Goal: Information Seeking & Learning: Learn about a topic

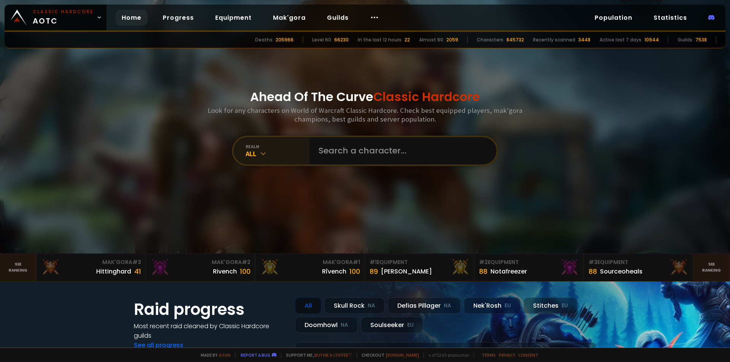
click at [274, 154] on div "All" at bounding box center [278, 153] width 64 height 9
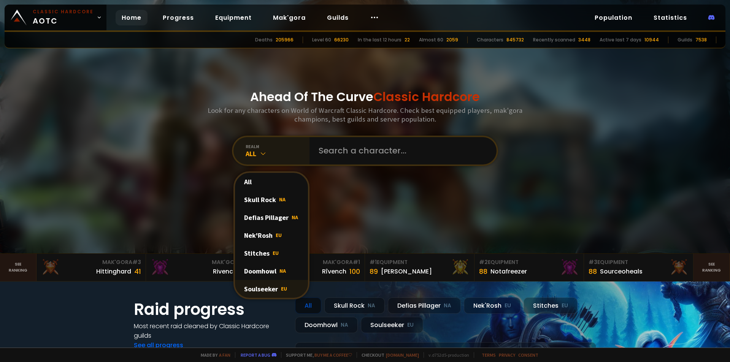
click at [275, 287] on div "Soulseeker EU" at bounding box center [271, 289] width 73 height 18
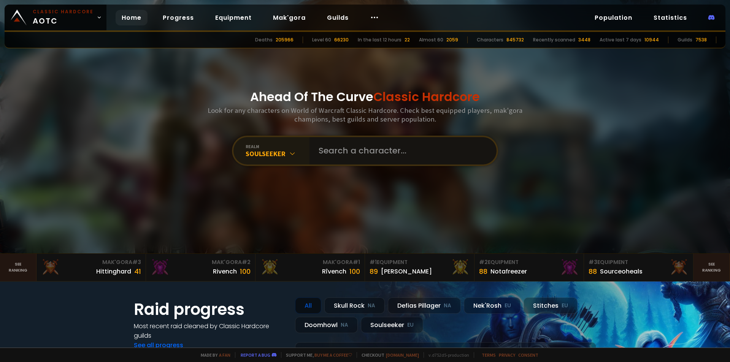
click at [371, 154] on input "text" at bounding box center [400, 150] width 173 height 27
type input "tufflove"
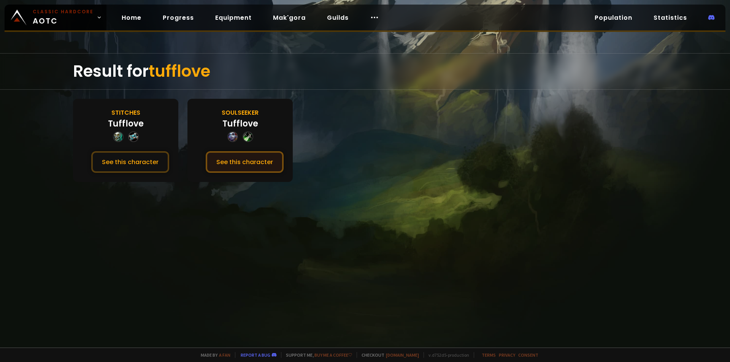
click at [251, 163] on button "See this character" at bounding box center [245, 162] width 78 height 22
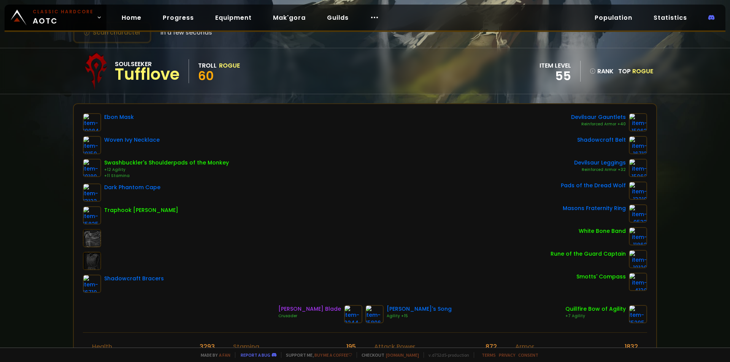
scroll to position [38, 0]
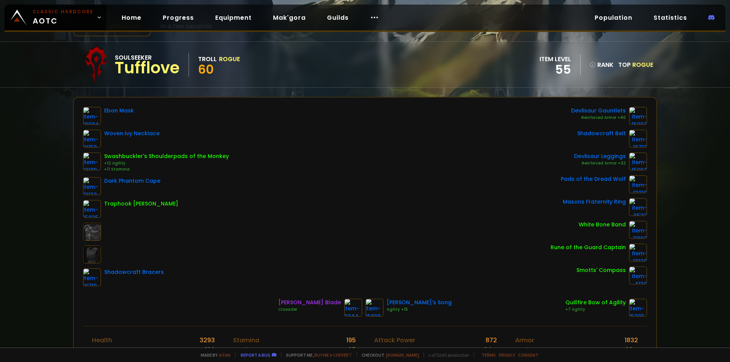
click at [334, 207] on div "Ebon Mask Woven Ivy Necklace Swashbuckler's Shoulderpads of the Monkey +12 Agil…" at bounding box center [365, 197] width 564 height 180
click at [407, 293] on div "Ebon Mask Woven Ivy Necklace Swashbuckler's Shoulderpads of the Monkey +12 Agil…" at bounding box center [365, 212] width 582 height 228
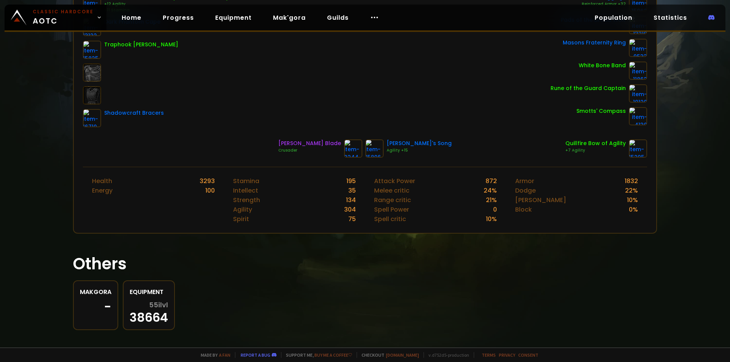
scroll to position [204, 0]
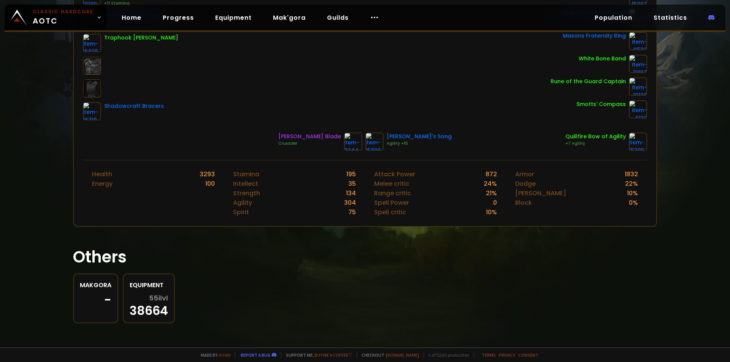
click at [207, 305] on div "Makgora - Equipment 55 ilvl 38664" at bounding box center [365, 299] width 584 height 50
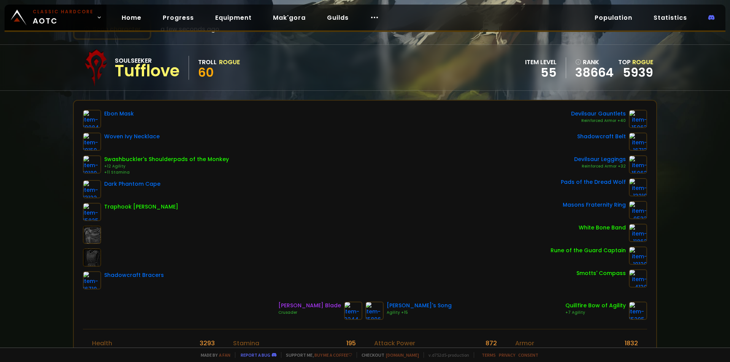
scroll to position [0, 0]
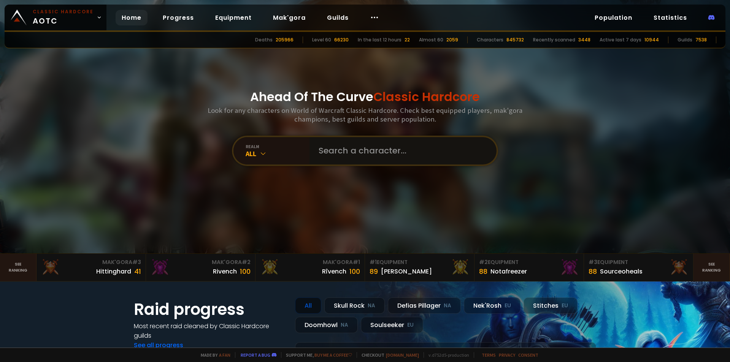
click at [358, 148] on input "text" at bounding box center [400, 150] width 173 height 27
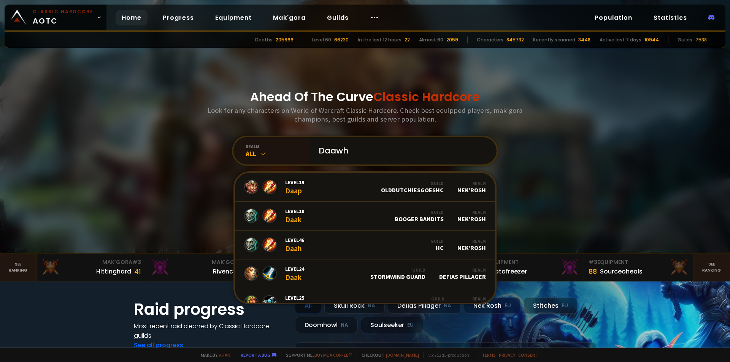
type input "Daawhj"
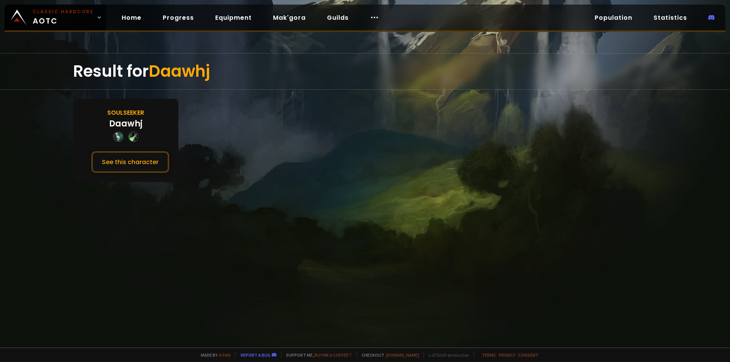
click at [130, 115] on div "Soulseeker" at bounding box center [125, 113] width 37 height 10
click at [153, 160] on button "See this character" at bounding box center [130, 162] width 78 height 22
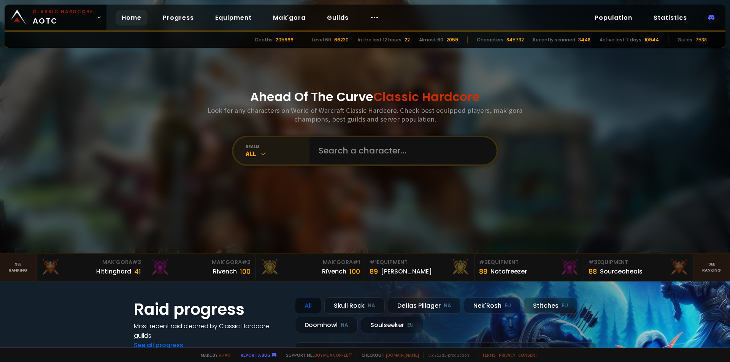
click at [305, 154] on div "All" at bounding box center [278, 153] width 64 height 9
click at [327, 152] on input "text" at bounding box center [400, 150] width 173 height 27
type input "Hjwaad"
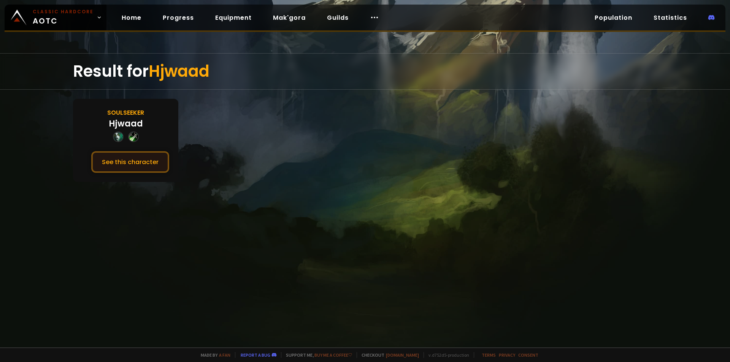
click at [154, 159] on button "See this character" at bounding box center [130, 162] width 78 height 22
drag, startPoint x: 209, startPoint y: 195, endPoint x: 182, endPoint y: 199, distance: 26.5
click at [182, 199] on div "Result for Hjwaad Soulseeker Hjwaad See this character" at bounding box center [365, 200] width 730 height 295
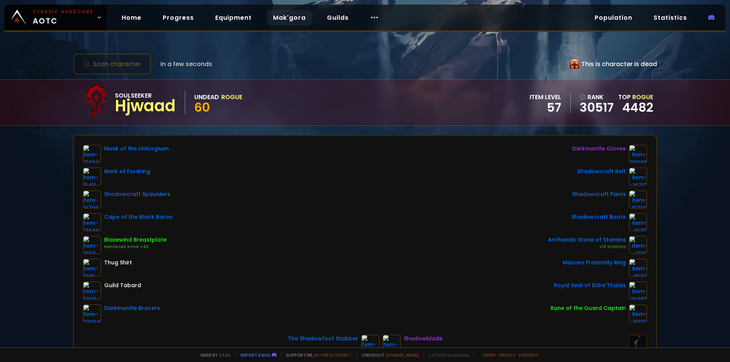
click at [283, 21] on link "Mak'gora" at bounding box center [289, 18] width 45 height 16
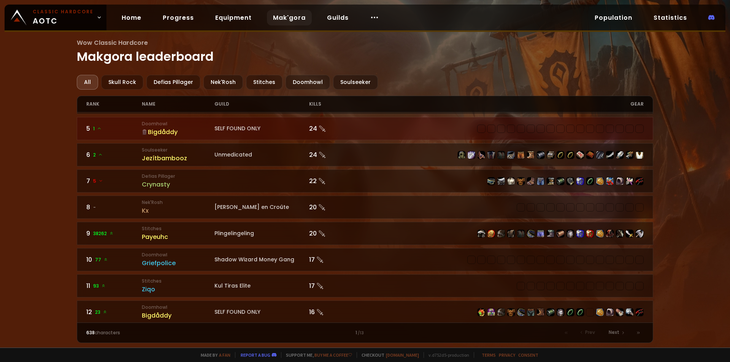
scroll to position [114, 0]
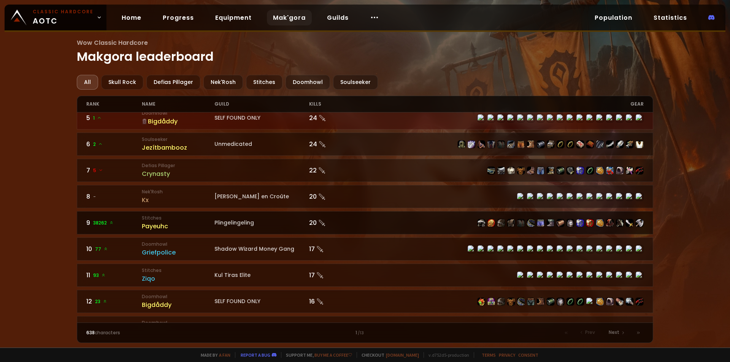
drag, startPoint x: 378, startPoint y: 241, endPoint x: 350, endPoint y: 215, distance: 38.2
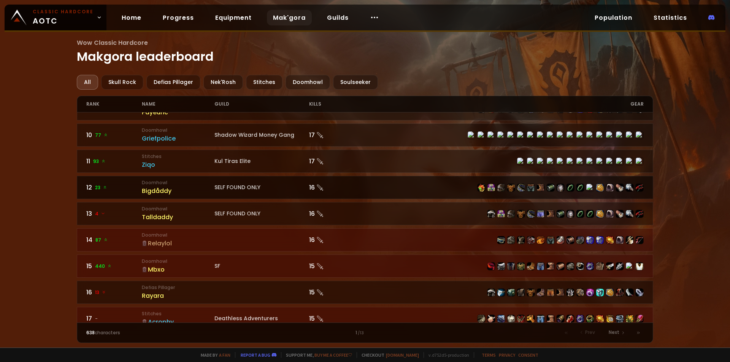
scroll to position [0, 0]
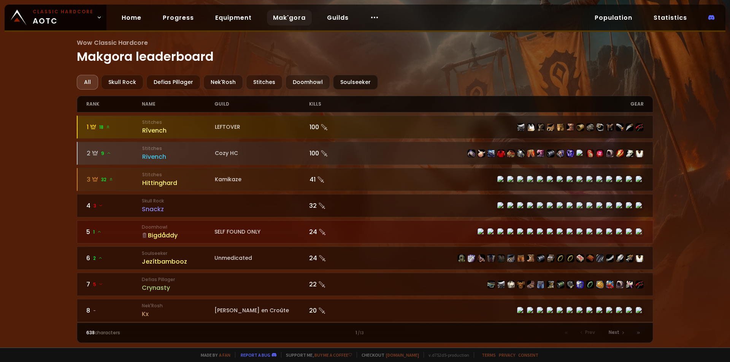
click at [341, 80] on div "Soulseeker" at bounding box center [355, 82] width 45 height 15
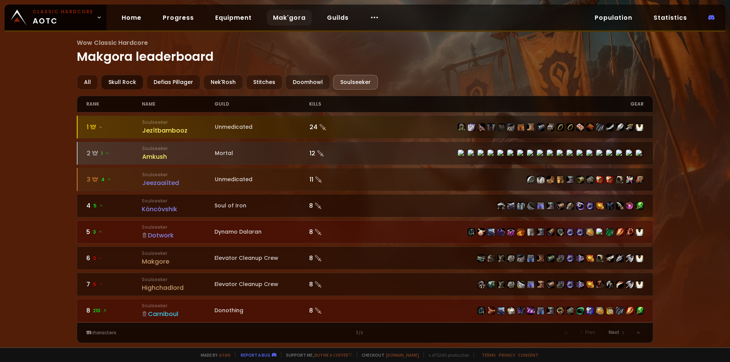
click at [126, 83] on div "Skull Rock" at bounding box center [122, 82] width 42 height 15
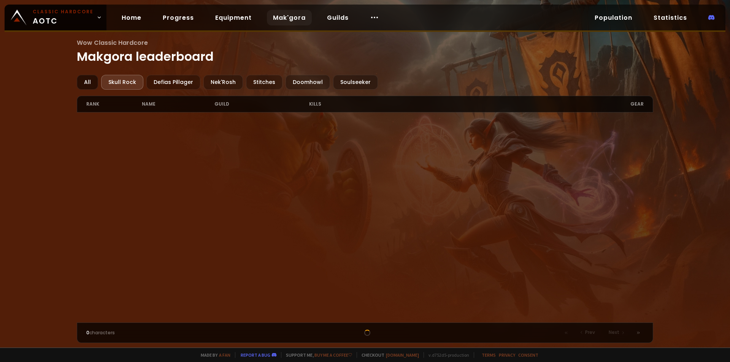
click at [98, 84] on div "All Skull Rock Defias Pillager Nek'Rosh Stitches Doomhowl Soulseeker" at bounding box center [365, 82] width 577 height 15
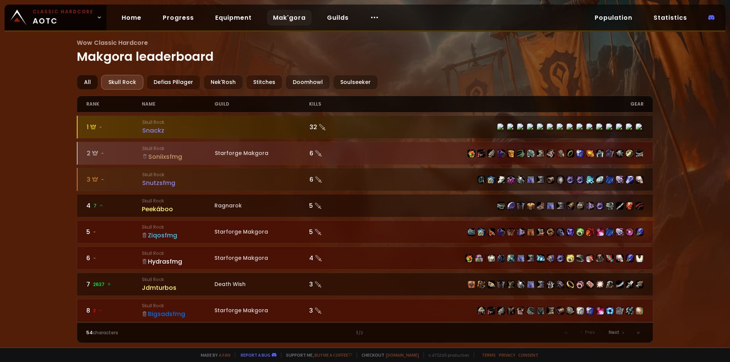
click at [92, 84] on div "All" at bounding box center [87, 82] width 21 height 15
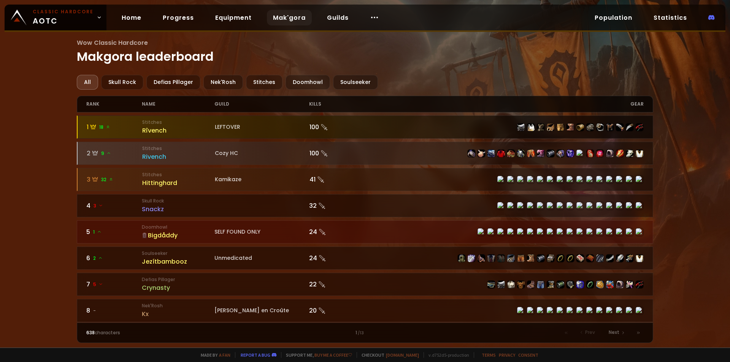
click at [314, 128] on div "100" at bounding box center [337, 127] width 56 height 10
click at [257, 123] on div "LEFTOVER" at bounding box center [262, 127] width 95 height 8
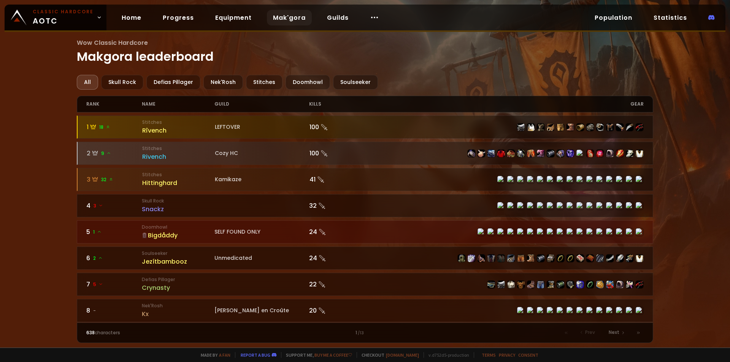
click at [322, 69] on main "Wow Classic Hardcore Makgora leaderboard All Skull Rock Defias Pillager Nek'Ros…" at bounding box center [365, 190] width 577 height 305
click at [333, 79] on div "Soulseeker" at bounding box center [355, 82] width 45 height 15
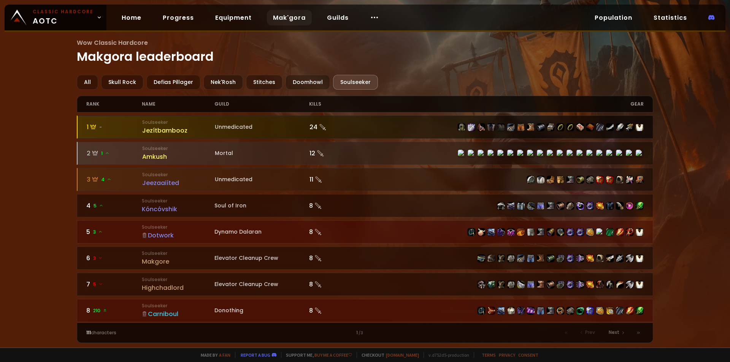
click at [297, 128] on div "Unmedicated" at bounding box center [262, 127] width 95 height 8
click at [151, 124] on small "Soulseeker" at bounding box center [178, 122] width 73 height 7
click at [151, 130] on div "Jezítbambooz" at bounding box center [178, 131] width 73 height 10
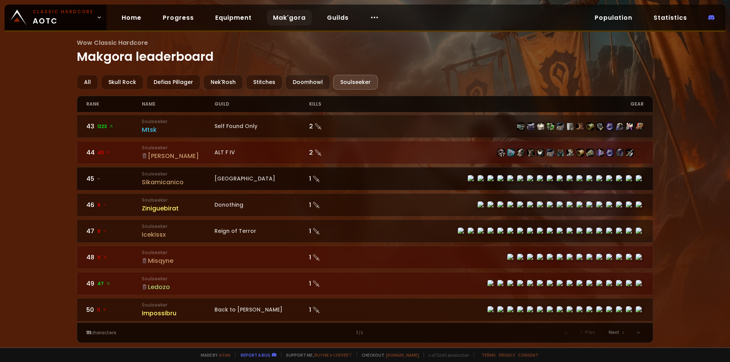
scroll to position [1104, 0]
